Goal: Task Accomplishment & Management: Complete application form

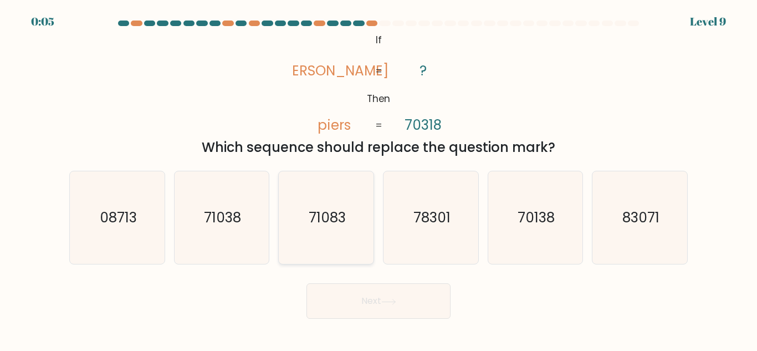
click at [296, 205] on icon "71083" at bounding box center [326, 217] width 92 height 92
click at [378, 178] on input "c. 71083" at bounding box center [378, 177] width 1 height 3
radio input "true"
click at [362, 293] on button "Next" at bounding box center [378, 300] width 144 height 35
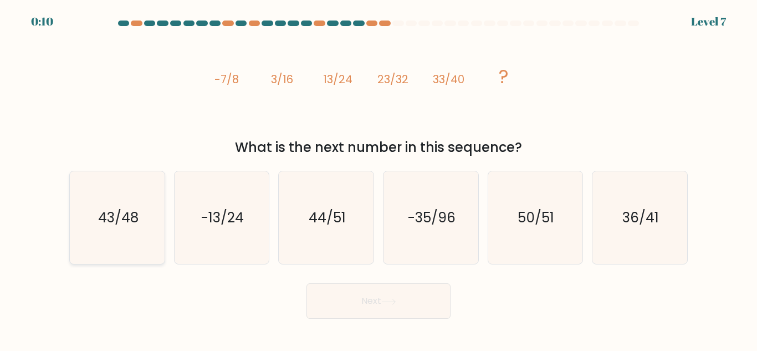
click at [97, 226] on text "43/48" at bounding box center [117, 217] width 40 height 19
click at [378, 178] on input "a. 43/48" at bounding box center [378, 177] width 1 height 3
radio input "true"
click at [333, 297] on button "Next" at bounding box center [378, 300] width 144 height 35
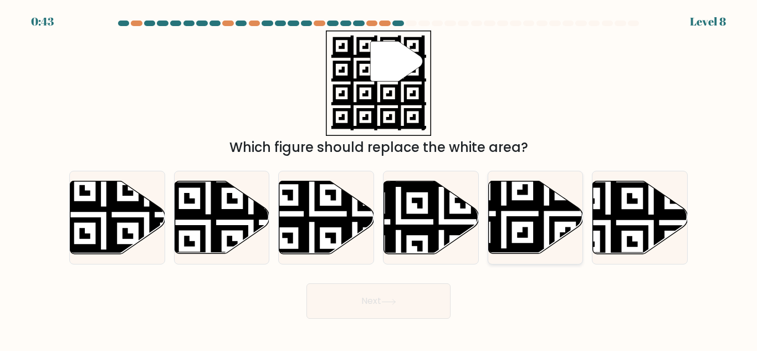
click at [557, 201] on icon at bounding box center [504, 257] width 172 height 172
click at [379, 178] on input "e." at bounding box center [378, 177] width 1 height 3
radio input "true"
click at [383, 310] on button "Next" at bounding box center [378, 300] width 144 height 35
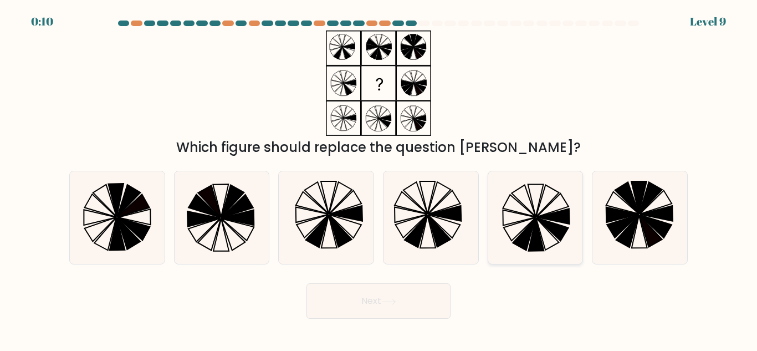
click at [560, 224] on icon at bounding box center [534, 217] width 92 height 92
click at [379, 178] on input "e." at bounding box center [378, 177] width 1 height 3
radio input "true"
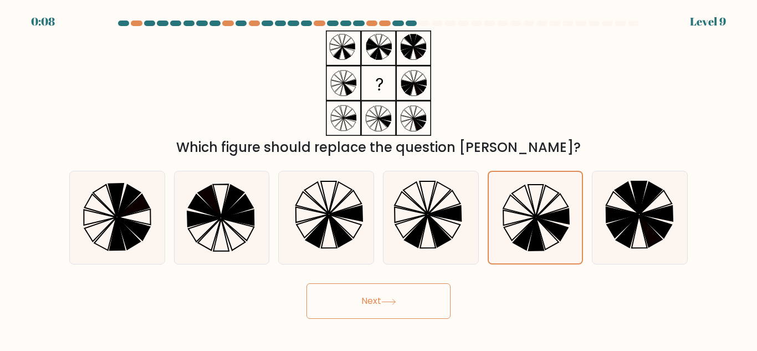
click at [409, 312] on button "Next" at bounding box center [378, 300] width 144 height 35
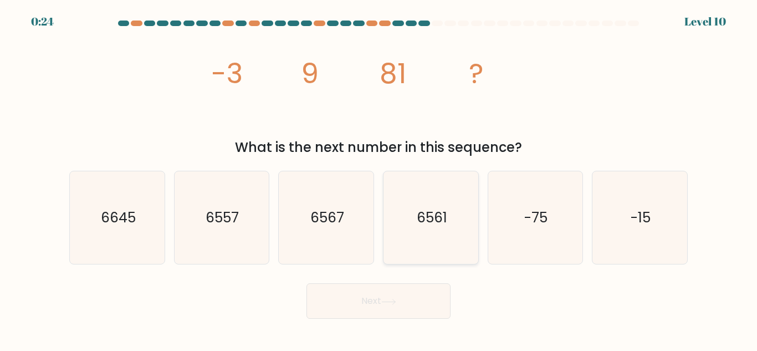
click at [434, 240] on icon "6561" at bounding box center [430, 217] width 92 height 92
click at [379, 178] on input "d. 6561" at bounding box center [378, 177] width 1 height 3
radio input "true"
click at [390, 306] on button "Next" at bounding box center [378, 300] width 144 height 35
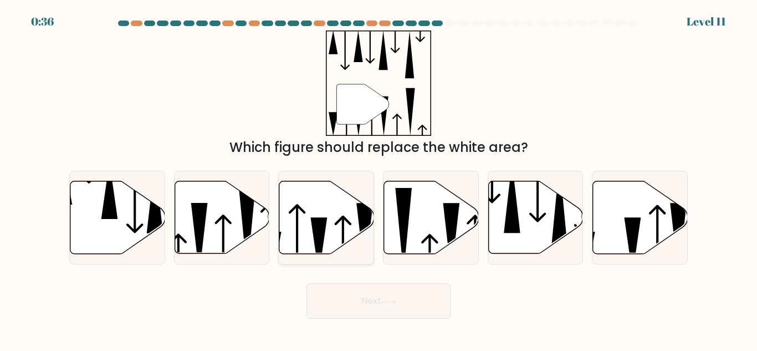
click at [310, 241] on icon at bounding box center [326, 217] width 95 height 73
click at [378, 178] on input "c." at bounding box center [378, 177] width 1 height 3
radio input "true"
click at [342, 287] on button "Next" at bounding box center [378, 300] width 144 height 35
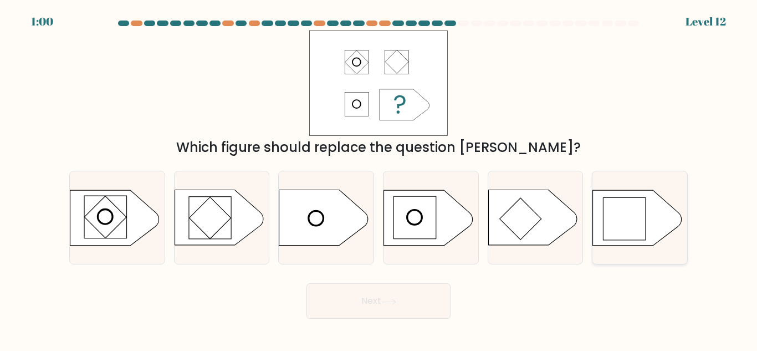
click at [648, 220] on icon at bounding box center [637, 217] width 89 height 55
click at [379, 178] on input "f." at bounding box center [378, 177] width 1 height 3
radio input "true"
click at [430, 306] on button "Next" at bounding box center [378, 300] width 144 height 35
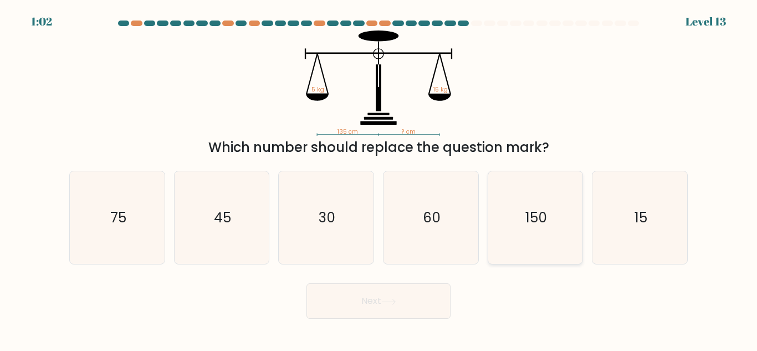
click at [550, 228] on icon "150" at bounding box center [534, 217] width 92 height 92
click at [379, 178] on input "e. 150" at bounding box center [378, 177] width 1 height 3
radio input "true"
click at [419, 303] on button "Next" at bounding box center [378, 300] width 144 height 35
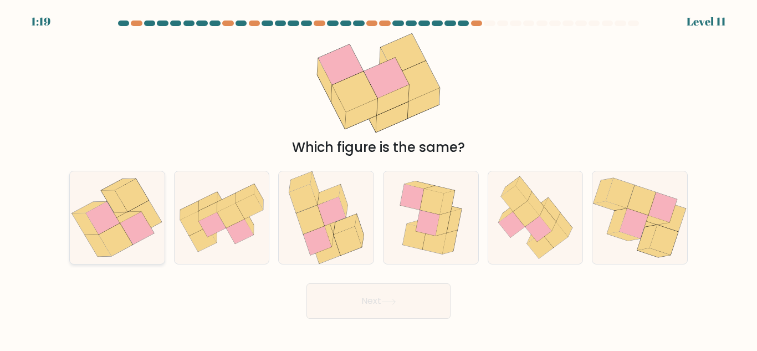
click at [97, 225] on icon at bounding box center [103, 218] width 34 height 33
click at [378, 178] on input "a." at bounding box center [378, 177] width 1 height 3
radio input "true"
click at [385, 313] on button "Next" at bounding box center [378, 300] width 144 height 35
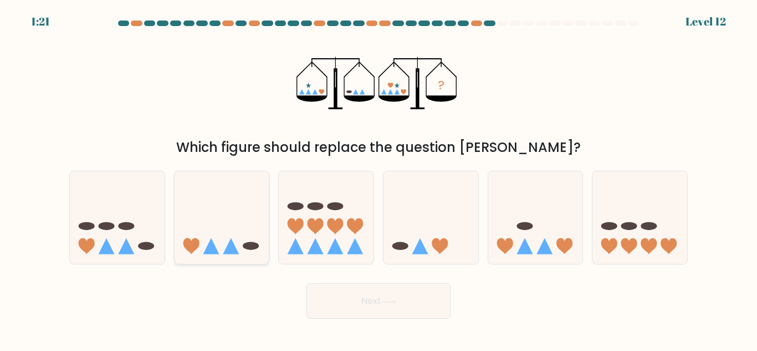
click at [265, 246] on icon at bounding box center [221, 217] width 95 height 78
click at [378, 178] on input "b." at bounding box center [378, 177] width 1 height 3
radio input "true"
click at [380, 300] on button "Next" at bounding box center [378, 300] width 144 height 35
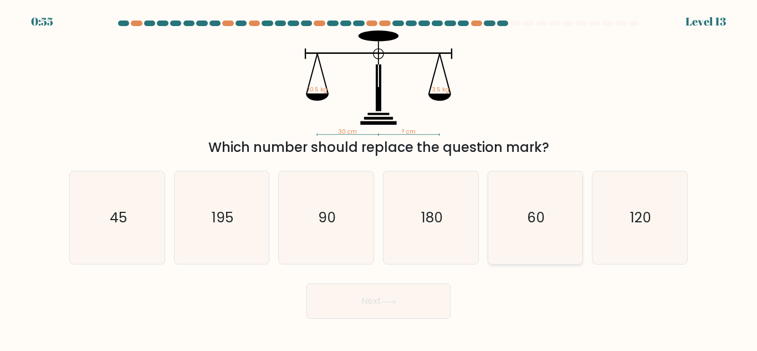
click at [572, 199] on icon "60" at bounding box center [534, 217] width 92 height 92
click at [379, 178] on input "e. 60" at bounding box center [378, 177] width 1 height 3
radio input "true"
click at [406, 300] on button "Next" at bounding box center [378, 300] width 144 height 35
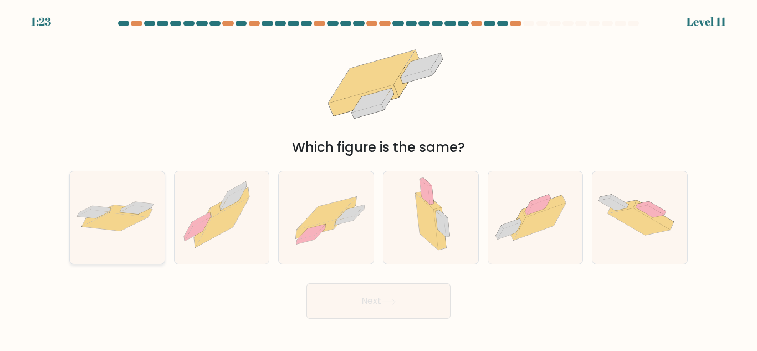
click at [146, 227] on icon at bounding box center [117, 217] width 95 height 39
click at [378, 178] on input "a." at bounding box center [378, 177] width 1 height 3
radio input "true"
click at [384, 312] on button "Next" at bounding box center [378, 300] width 144 height 35
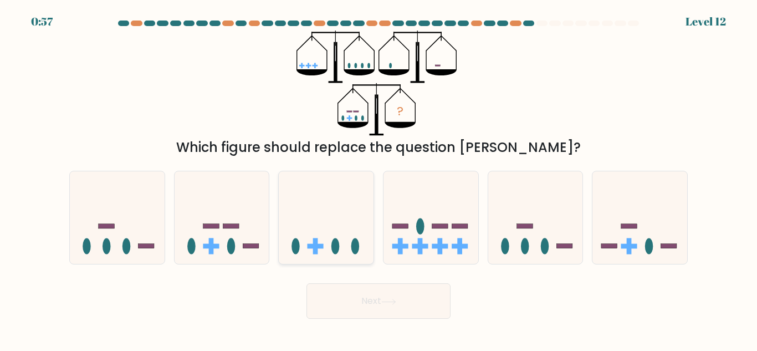
click at [334, 254] on icon at bounding box center [326, 217] width 95 height 78
click at [378, 178] on input "c." at bounding box center [378, 177] width 1 height 3
radio input "true"
click at [344, 306] on button "Next" at bounding box center [378, 300] width 144 height 35
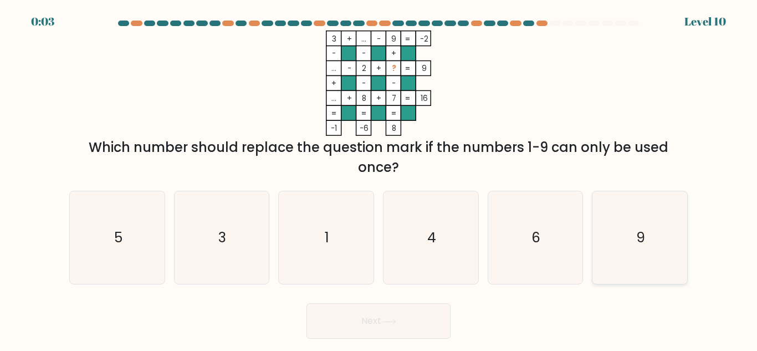
click at [610, 235] on icon "9" at bounding box center [639, 237] width 92 height 92
click at [379, 178] on input "f. 9" at bounding box center [378, 177] width 1 height 3
radio input "true"
click at [438, 335] on button "Next" at bounding box center [378, 320] width 144 height 35
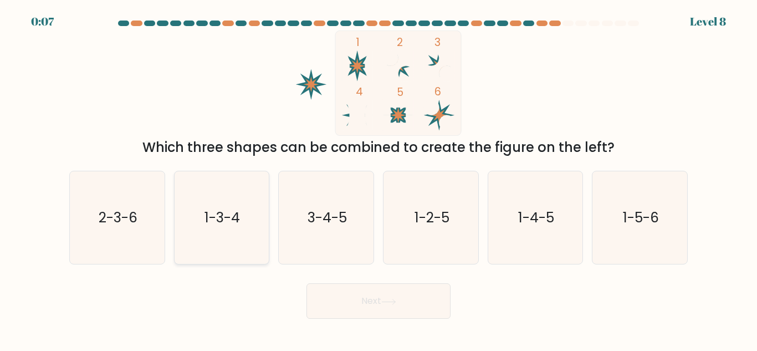
click at [263, 225] on icon "1-3-4" at bounding box center [221, 217] width 92 height 92
click at [378, 178] on input "b. 1-3-4" at bounding box center [378, 177] width 1 height 3
radio input "true"
click at [368, 299] on button "Next" at bounding box center [378, 300] width 144 height 35
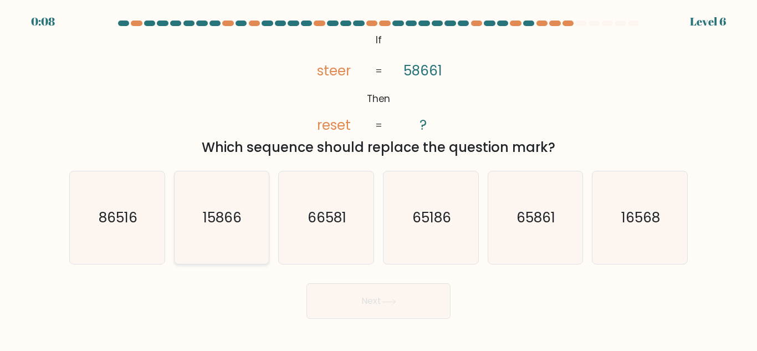
click at [197, 249] on icon "15866" at bounding box center [221, 217] width 92 height 92
click at [378, 178] on input "b. 15866" at bounding box center [378, 177] width 1 height 3
radio input "true"
click at [406, 310] on button "Next" at bounding box center [378, 300] width 144 height 35
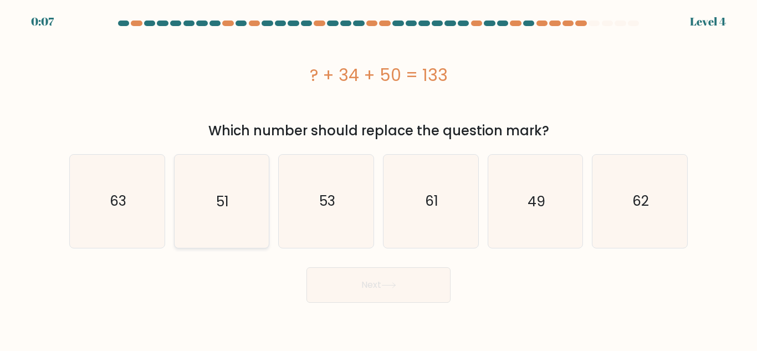
click at [235, 208] on icon "51" at bounding box center [221, 201] width 92 height 92
click at [378, 178] on input "b. 51" at bounding box center [378, 177] width 1 height 3
radio input "true"
click at [368, 288] on button "Next" at bounding box center [378, 284] width 144 height 35
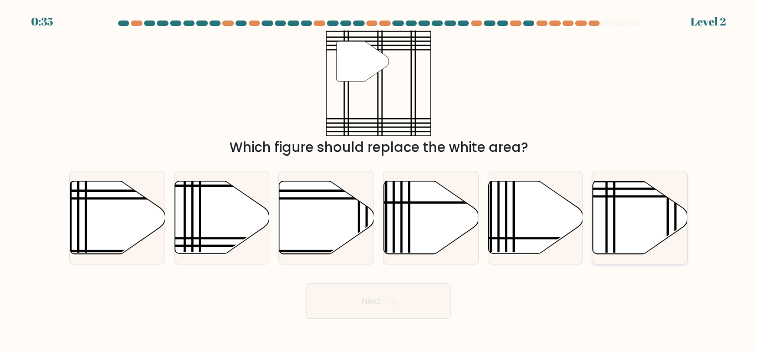
click at [646, 223] on icon at bounding box center [640, 217] width 95 height 73
click at [379, 178] on input "f." at bounding box center [378, 177] width 1 height 3
radio input "true"
click at [418, 301] on button "Next" at bounding box center [378, 300] width 144 height 35
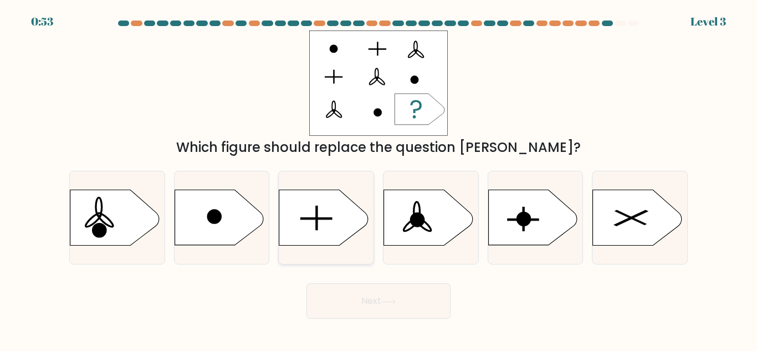
click at [290, 212] on icon at bounding box center [323, 217] width 89 height 55
click at [378, 178] on input "c." at bounding box center [378, 177] width 1 height 3
radio input "true"
click at [402, 287] on button "Next" at bounding box center [378, 300] width 144 height 35
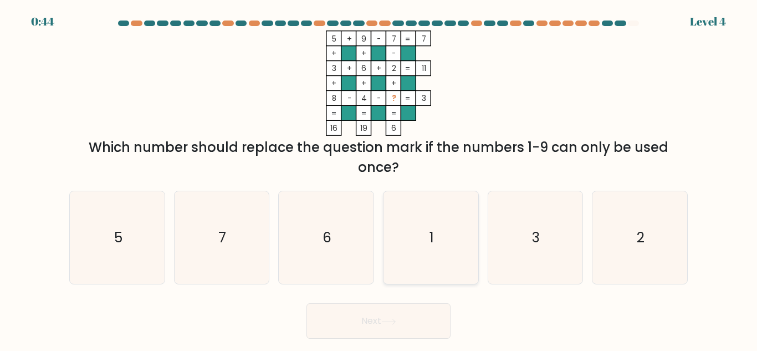
click at [465, 214] on icon "1" at bounding box center [430, 237] width 92 height 92
click at [379, 178] on input "d. 1" at bounding box center [378, 177] width 1 height 3
radio input "true"
click at [431, 328] on button "Next" at bounding box center [378, 320] width 144 height 35
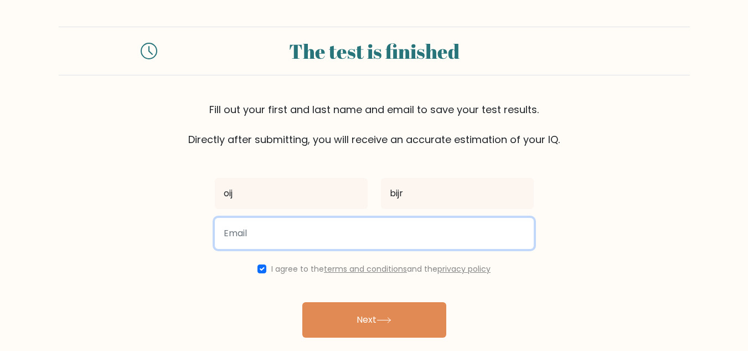
click at [287, 232] on input "email" at bounding box center [374, 233] width 319 height 31
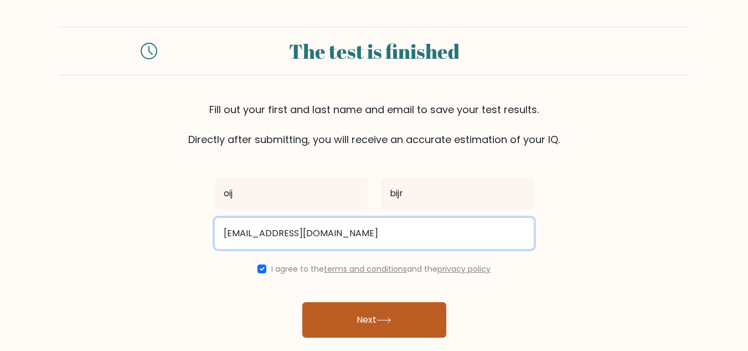
type input "waffasakeena396@gamil.com"
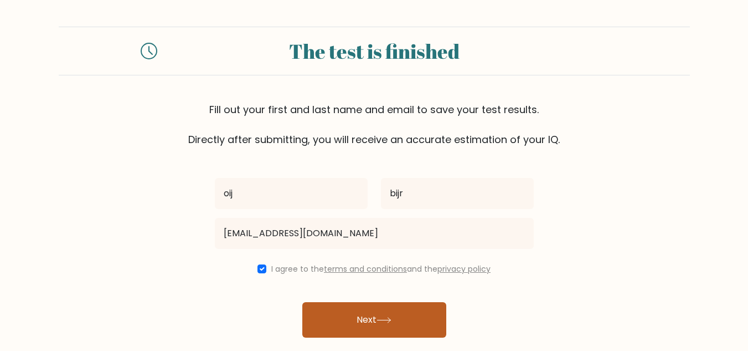
click at [363, 331] on button "Next" at bounding box center [374, 319] width 144 height 35
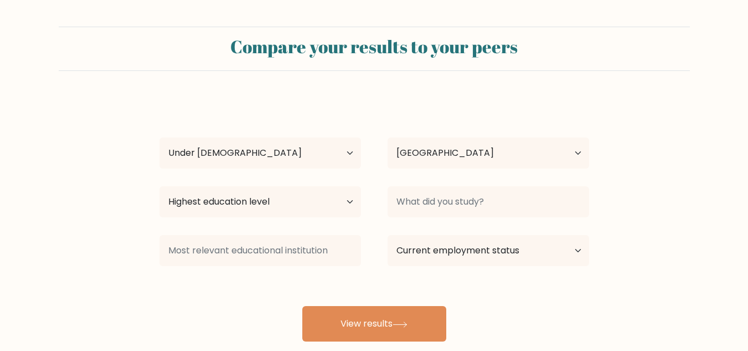
select select "min_18"
select select "IN"
select select "upper_secondary"
click at [159, 186] on select "Highest education level No schooling Primary Lower Secondary Upper Secondary Oc…" at bounding box center [260, 201] width 202 height 31
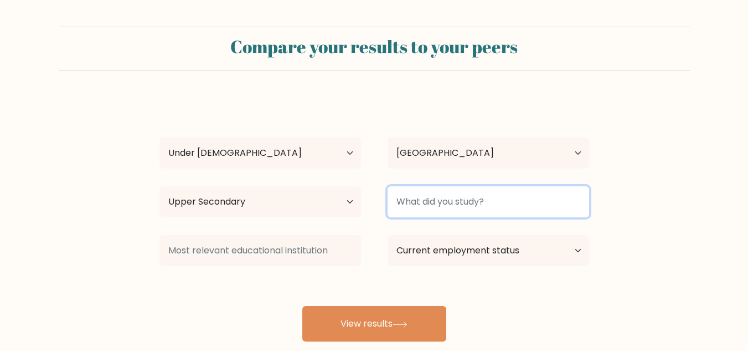
click at [465, 199] on input at bounding box center [489, 201] width 202 height 31
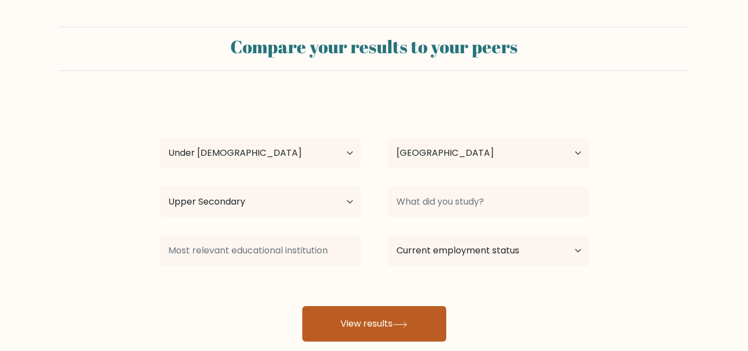
click at [358, 325] on button "View results" at bounding box center [374, 323] width 144 height 35
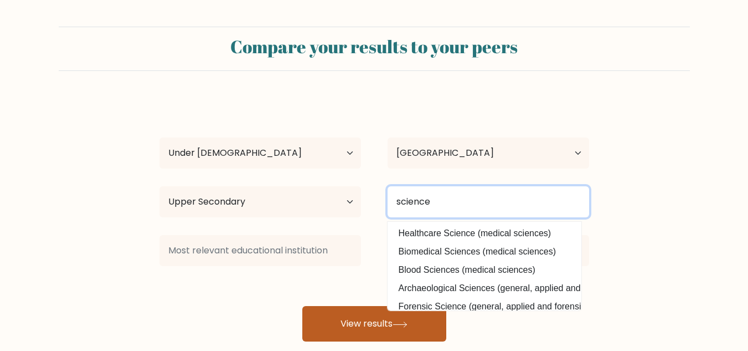
type input "science"
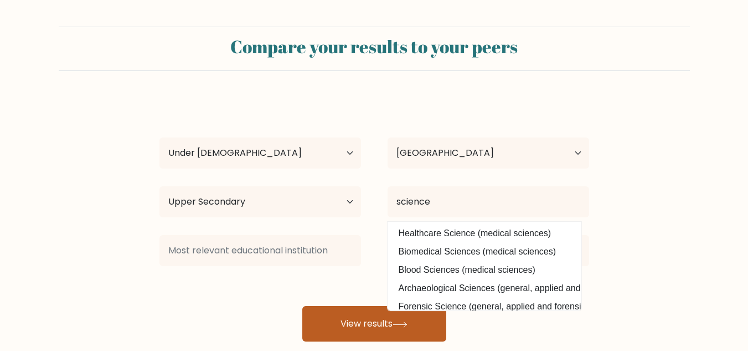
click at [376, 308] on button "View results" at bounding box center [374, 323] width 144 height 35
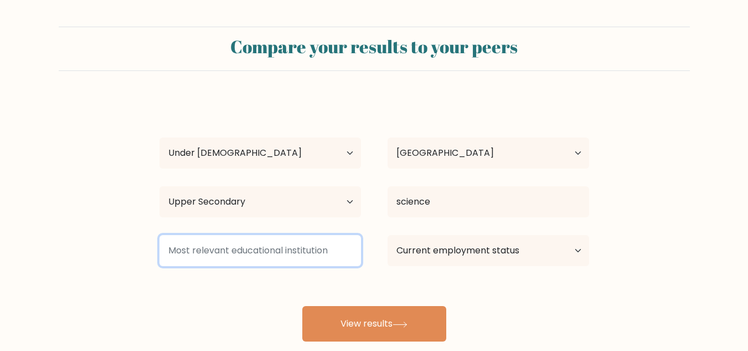
click at [294, 255] on input at bounding box center [260, 250] width 202 height 31
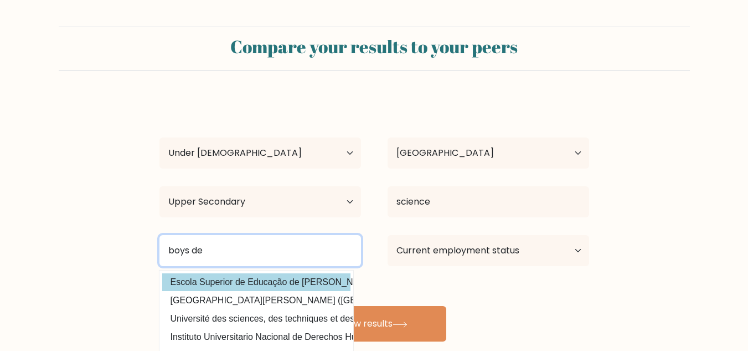
type input "boys de"
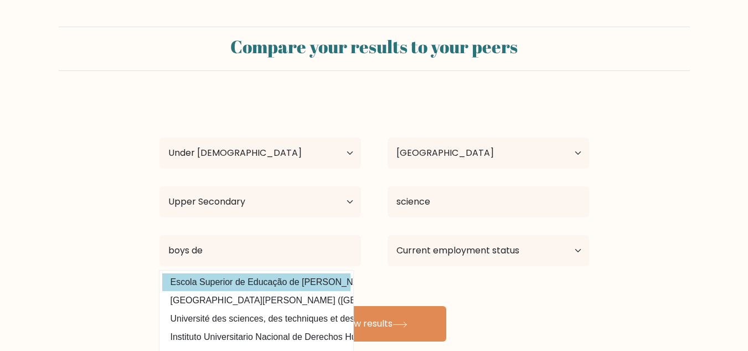
click at [294, 281] on div "oij bijr Age Under 18 years old 18-24 years old 25-34 years old 35-44 years old…" at bounding box center [374, 219] width 443 height 244
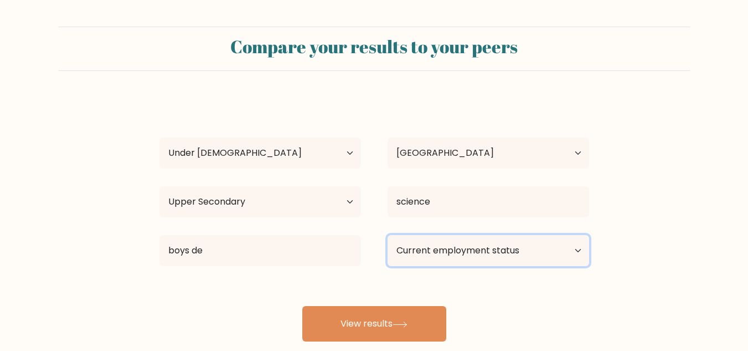
click at [513, 248] on select "Current employment status Employed Student Retired Other / prefer not to answer" at bounding box center [489, 250] width 202 height 31
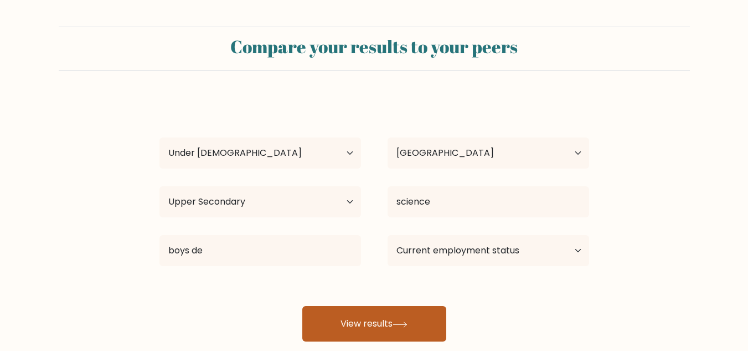
click at [351, 319] on button "View results" at bounding box center [374, 323] width 144 height 35
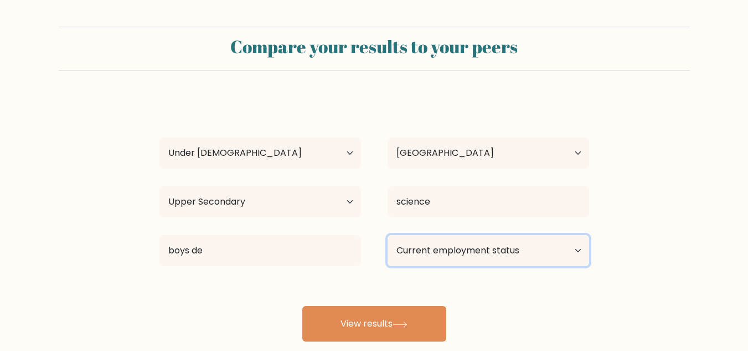
click at [469, 256] on select "Current employment status Employed Student Retired Other / prefer not to answer" at bounding box center [489, 250] width 202 height 31
click at [388, 235] on select "Current employment status Employed Student Retired Other / prefer not to answer" at bounding box center [489, 250] width 202 height 31
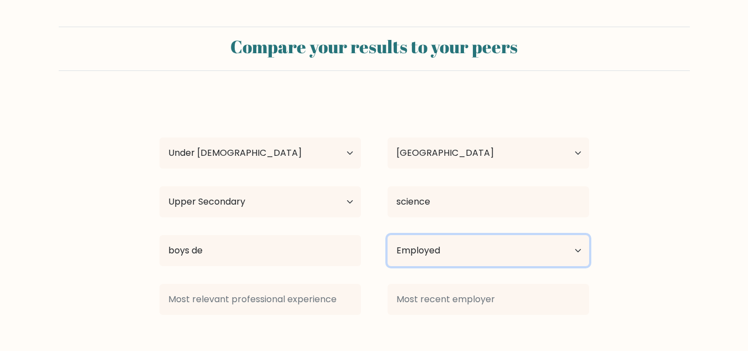
click at [571, 246] on select "Current employment status Employed Student Retired Other / prefer not to answer" at bounding box center [489, 250] width 202 height 31
select select "student"
click at [388, 235] on select "Current employment status Employed Student Retired Other / prefer not to answer" at bounding box center [489, 250] width 202 height 31
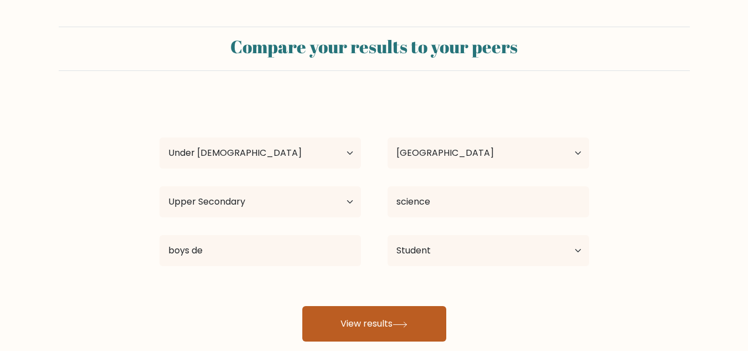
click at [413, 322] on button "View results" at bounding box center [374, 323] width 144 height 35
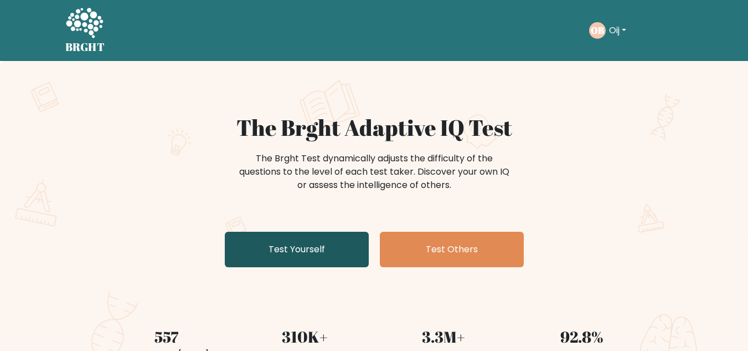
click at [316, 260] on link "Test Yourself" at bounding box center [297, 248] width 144 height 35
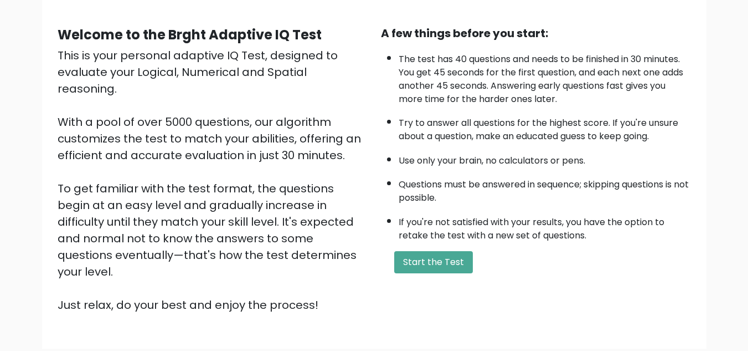
scroll to position [157, 0]
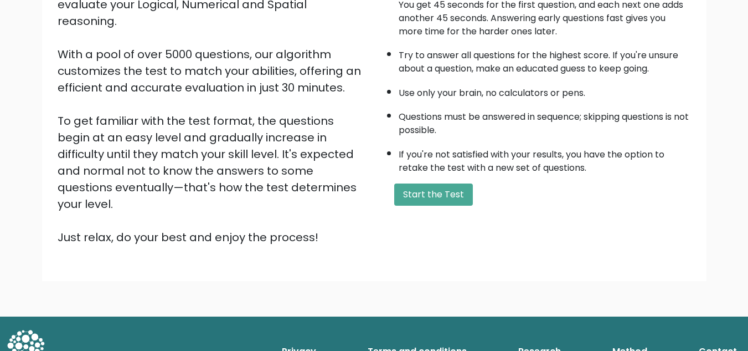
click at [411, 228] on div "Welcome to the Brght Adaptive IQ Test This is your personal adaptive IQ Test, d…" at bounding box center [374, 105] width 651 height 315
click at [425, 195] on button "Start the Test" at bounding box center [433, 194] width 79 height 22
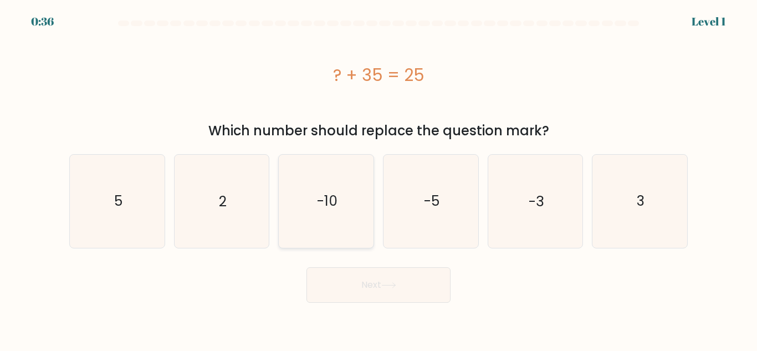
click at [359, 217] on icon "-10" at bounding box center [326, 201] width 92 height 92
click at [378, 178] on input "c. -10" at bounding box center [378, 177] width 1 height 3
radio input "true"
click at [368, 270] on button "Next" at bounding box center [378, 284] width 144 height 35
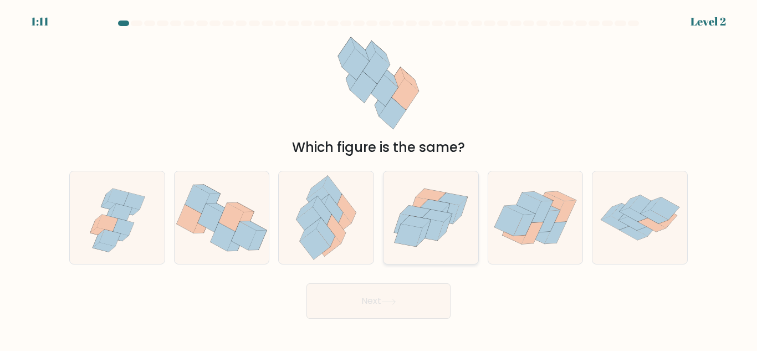
click at [454, 232] on icon at bounding box center [430, 217] width 95 height 81
click at [379, 178] on input "d." at bounding box center [378, 177] width 1 height 3
radio input "true"
click at [362, 302] on button "Next" at bounding box center [378, 300] width 144 height 35
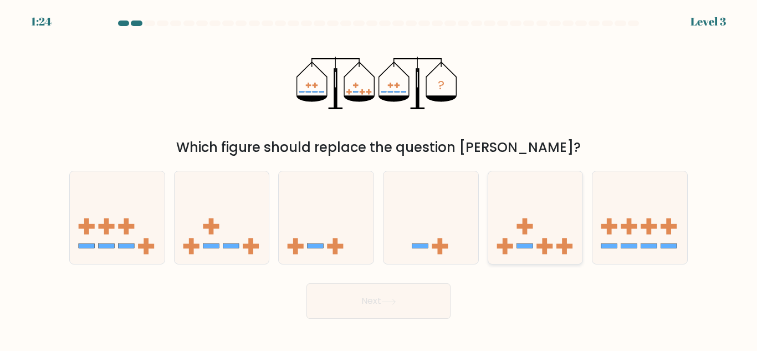
click at [546, 237] on icon at bounding box center [535, 217] width 95 height 78
click at [379, 178] on input "e." at bounding box center [378, 177] width 1 height 3
radio input "true"
click at [403, 299] on button "Next" at bounding box center [378, 300] width 144 height 35
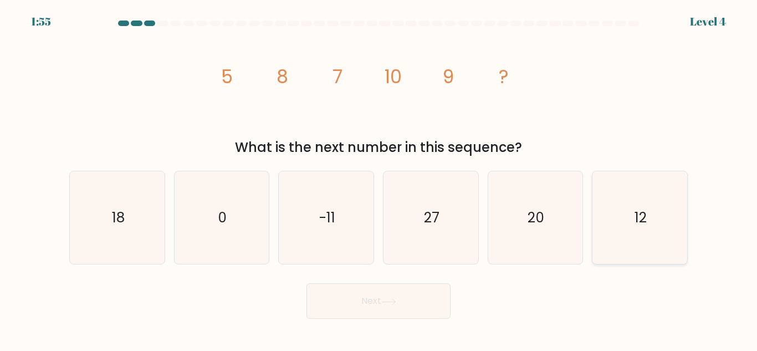
click at [649, 240] on icon "12" at bounding box center [639, 217] width 92 height 92
click at [379, 178] on input "f. 12" at bounding box center [378, 177] width 1 height 3
radio input "true"
click at [444, 305] on button "Next" at bounding box center [378, 300] width 144 height 35
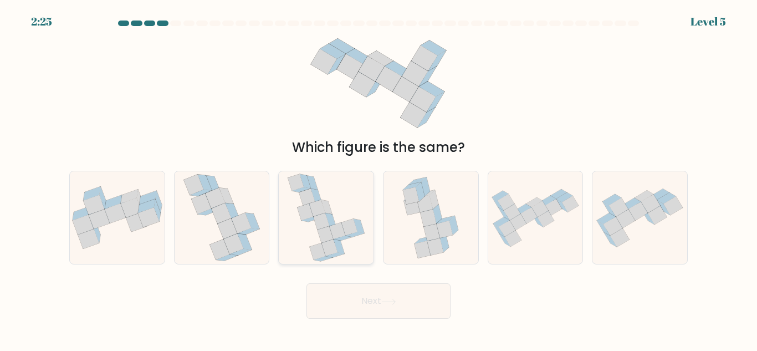
click at [322, 225] on icon at bounding box center [321, 221] width 16 height 17
click at [378, 178] on input "c." at bounding box center [378, 177] width 1 height 3
radio input "true"
click at [373, 301] on button "Next" at bounding box center [378, 300] width 144 height 35
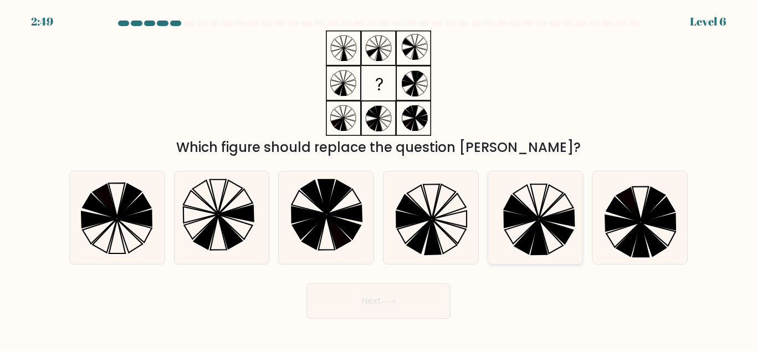
click at [568, 227] on icon at bounding box center [534, 217] width 92 height 92
click at [379, 178] on input "e." at bounding box center [378, 177] width 1 height 3
radio input "true"
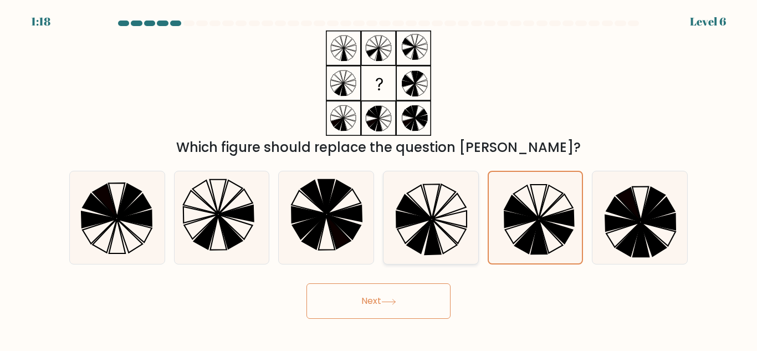
click at [420, 200] on icon at bounding box center [430, 217] width 92 height 92
click at [379, 178] on input "d." at bounding box center [378, 177] width 1 height 3
radio input "true"
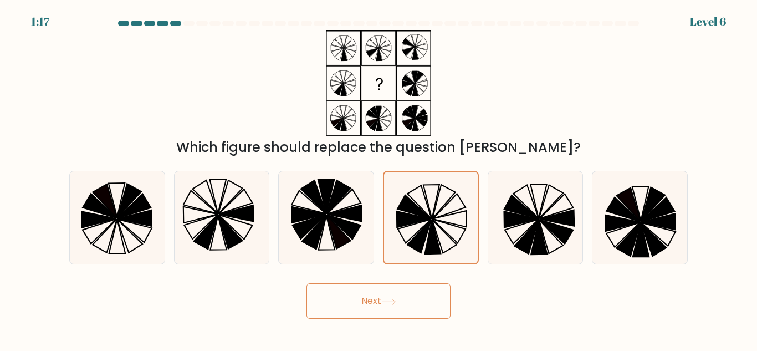
click at [402, 311] on button "Next" at bounding box center [378, 300] width 144 height 35
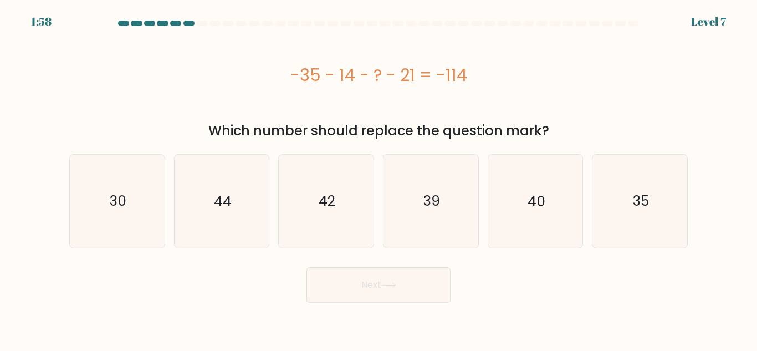
click at [402, 311] on body "1:58 Level 7 a." at bounding box center [378, 175] width 757 height 351
click at [233, 186] on icon "44" at bounding box center [221, 201] width 92 height 92
click at [378, 178] on input "b. 44" at bounding box center [378, 177] width 1 height 3
radio input "true"
click at [327, 298] on button "Next" at bounding box center [378, 284] width 144 height 35
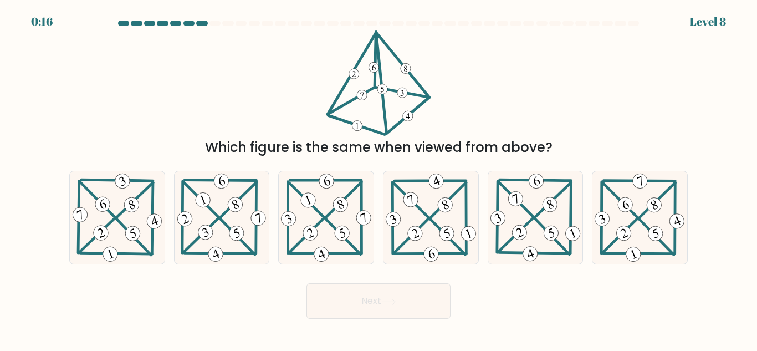
click at [332, 288] on button "Next" at bounding box center [378, 300] width 144 height 35
click at [259, 285] on div "Next" at bounding box center [378, 297] width 631 height 41
click at [161, 244] on icon at bounding box center [117, 217] width 94 height 92
click at [378, 178] on input "a." at bounding box center [378, 177] width 1 height 3
radio input "true"
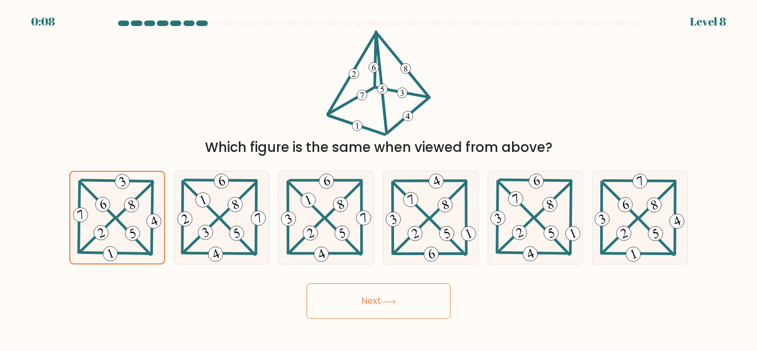
click at [326, 300] on button "Next" at bounding box center [378, 300] width 144 height 35
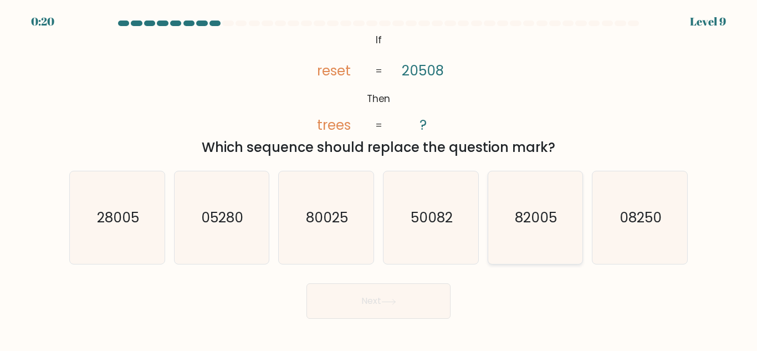
click at [513, 242] on icon "82005" at bounding box center [534, 217] width 92 height 92
click at [379, 178] on input "e. 82005" at bounding box center [378, 177] width 1 height 3
radio input "true"
click at [393, 303] on icon at bounding box center [388, 302] width 15 height 6
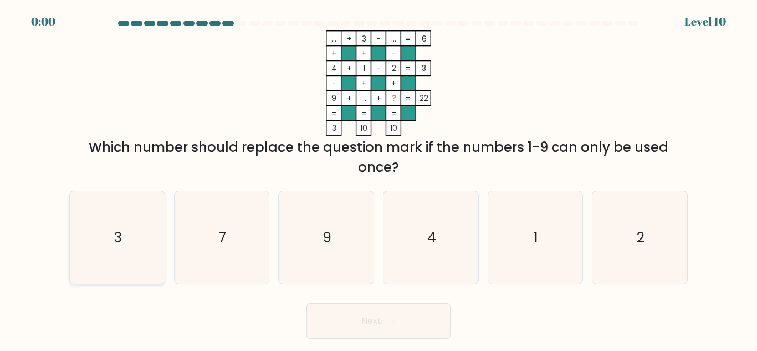
click at [97, 221] on icon "3" at bounding box center [117, 237] width 92 height 92
click at [378, 178] on input "a. 3" at bounding box center [378, 177] width 1 height 3
radio input "true"
click at [351, 315] on div "Next" at bounding box center [378, 317] width 631 height 41
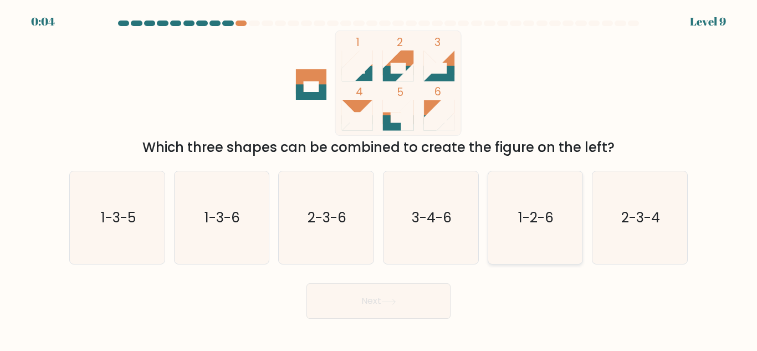
click at [538, 234] on icon "1-2-6" at bounding box center [534, 217] width 92 height 92
click at [379, 178] on input "e. 1-2-6" at bounding box center [378, 177] width 1 height 3
radio input "true"
click at [375, 312] on button "Next" at bounding box center [378, 300] width 144 height 35
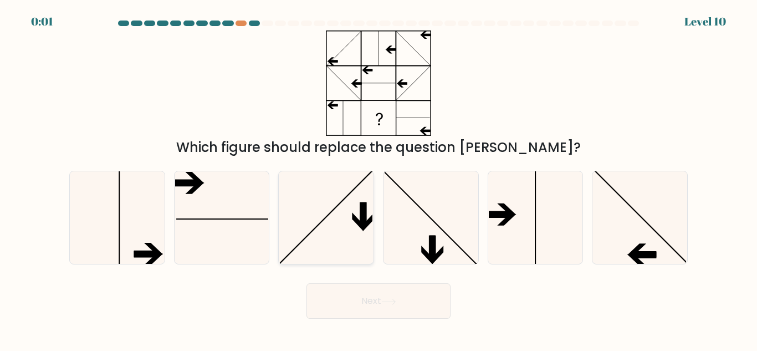
click at [362, 223] on icon at bounding box center [364, 214] width 6 height 25
click at [378, 178] on input "c." at bounding box center [378, 177] width 1 height 3
radio input "true"
click at [362, 313] on button "Next" at bounding box center [378, 300] width 144 height 35
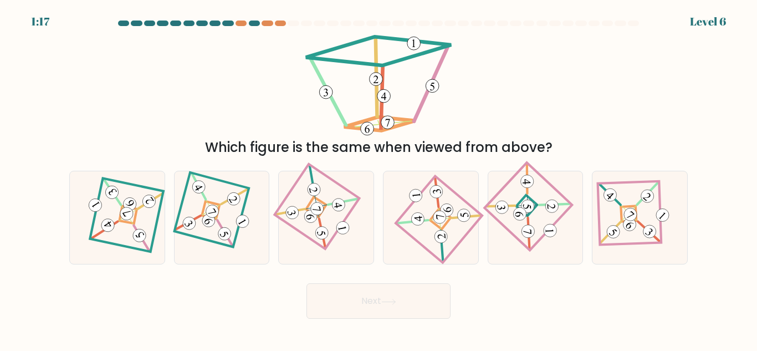
click at [281, 50] on div "Which figure is the same when viewed from above?" at bounding box center [378, 93] width 631 height 127
click at [384, 290] on button "Next" at bounding box center [378, 300] width 144 height 35
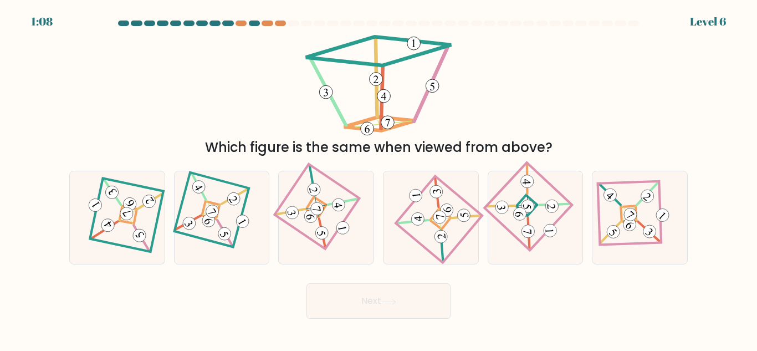
click at [384, 290] on button "Next" at bounding box center [378, 300] width 144 height 35
click at [367, 301] on button "Next" at bounding box center [378, 300] width 144 height 35
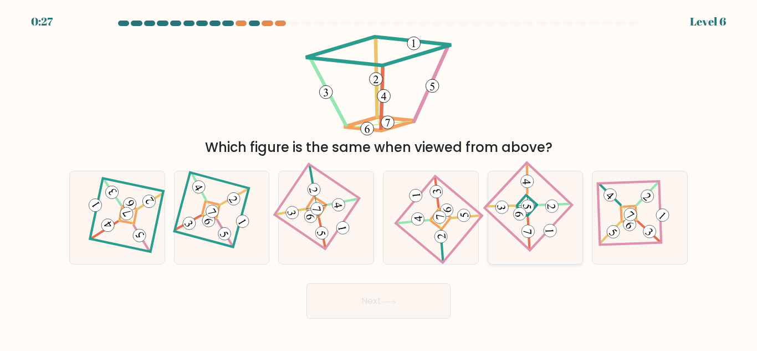
click at [537, 237] on icon at bounding box center [535, 218] width 65 height 74
click at [379, 178] on input "e." at bounding box center [378, 177] width 1 height 3
radio input "true"
click at [406, 301] on button "Next" at bounding box center [378, 300] width 144 height 35
